Goal: Entertainment & Leisure: Browse casually

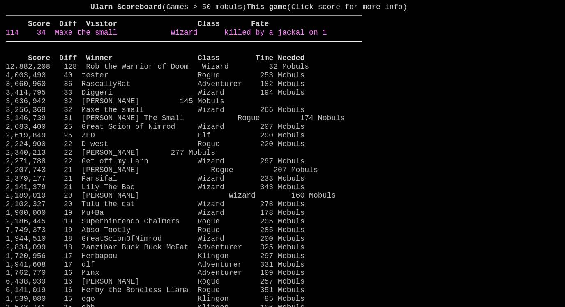
click at [305, 37] on link "114 34 Maxe the small Wizard killed by a jackal on 1" at bounding box center [166, 32] width 321 height 8
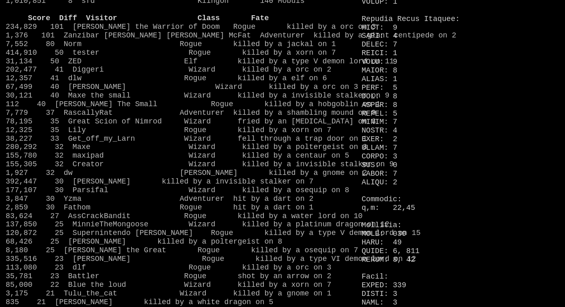
scroll to position [674, 0]
